Goal: Information Seeking & Learning: Learn about a topic

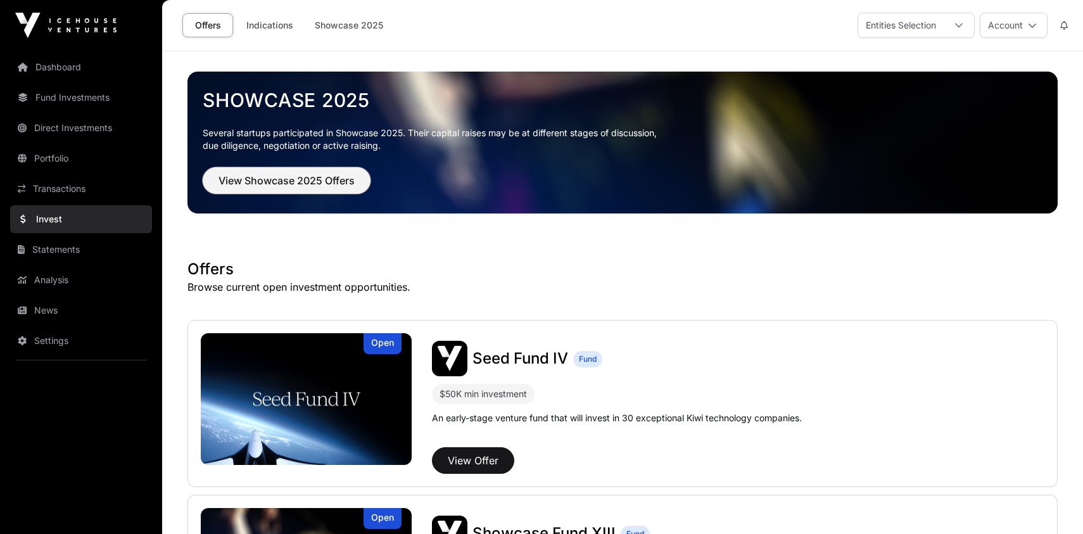
drag, startPoint x: 271, startPoint y: 182, endPoint x: 501, endPoint y: 277, distance: 248.6
click at [271, 182] on span "View Showcase 2025 Offers" at bounding box center [287, 180] width 136 height 15
click at [307, 190] on button "View Showcase 2025 Offers" at bounding box center [287, 180] width 168 height 27
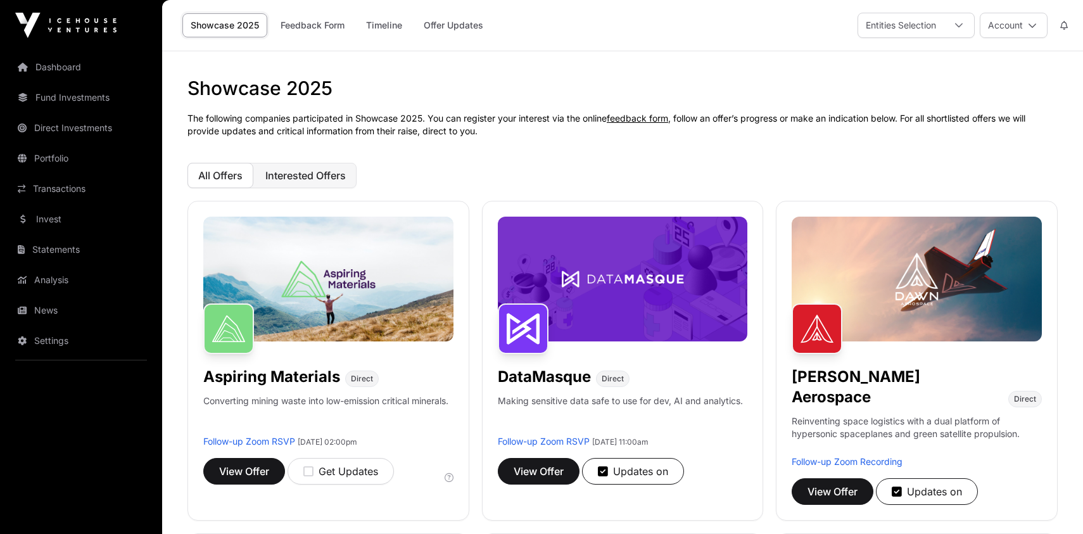
click at [284, 182] on button "Interested Offers" at bounding box center [306, 175] width 102 height 25
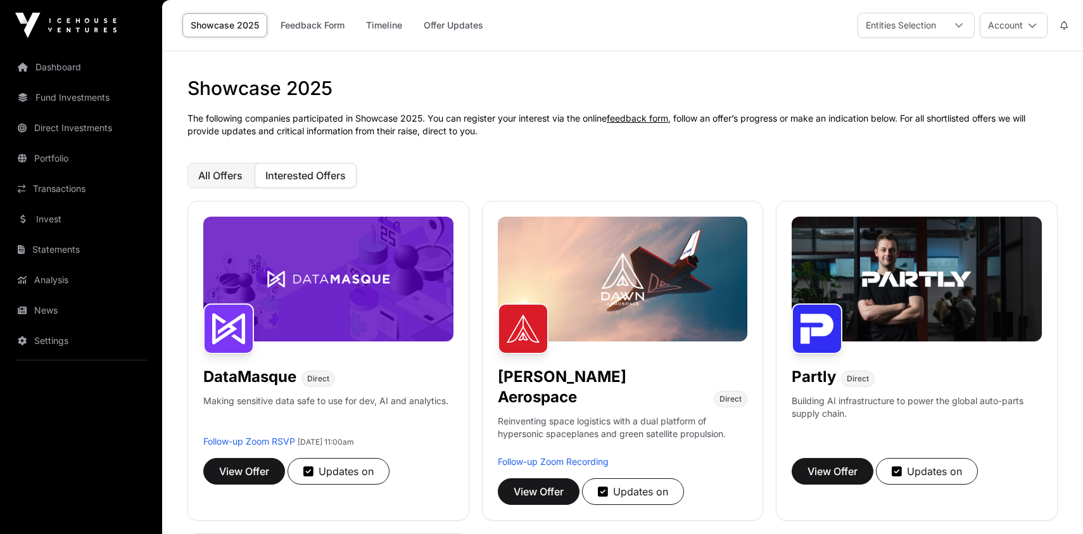
click at [208, 181] on span "All Offers" at bounding box center [220, 175] width 44 height 13
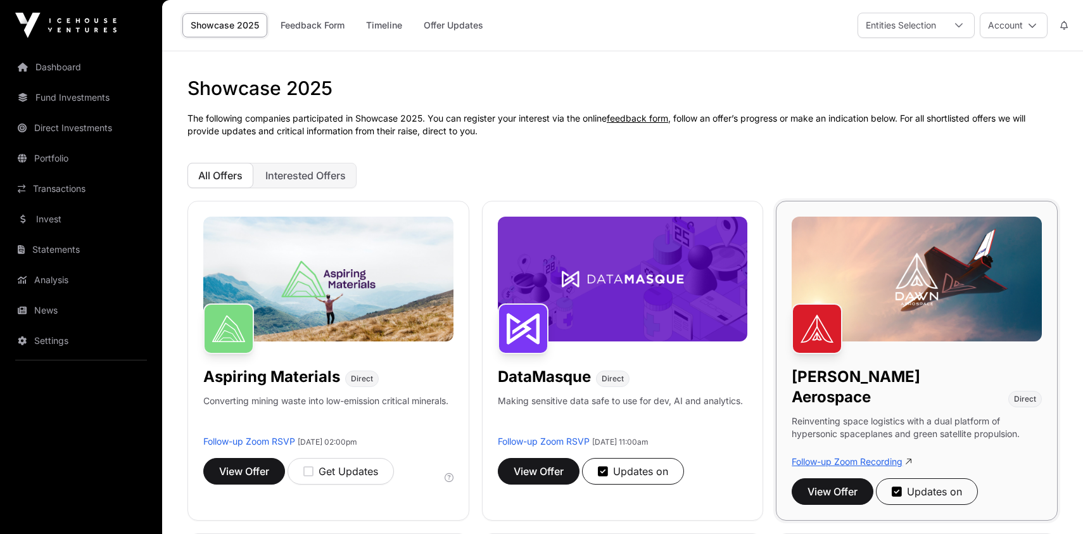
click at [830, 456] on link "Follow-up Zoom Recording" at bounding box center [847, 461] width 111 height 11
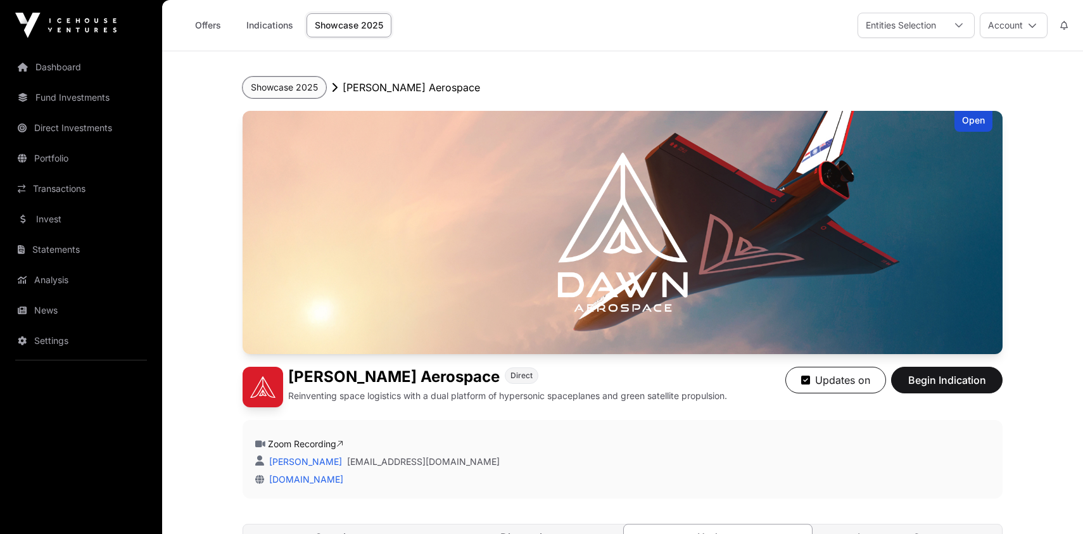
click at [277, 86] on button "Showcase 2025" at bounding box center [285, 88] width 84 height 22
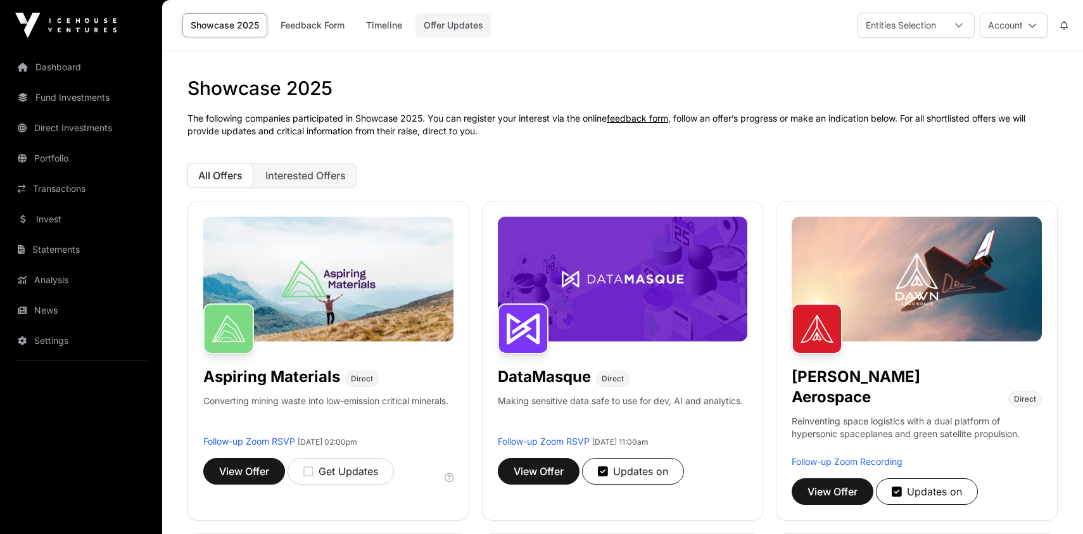
click at [441, 26] on link "Offer Updates" at bounding box center [454, 25] width 76 height 24
